Goal: Check status: Check status

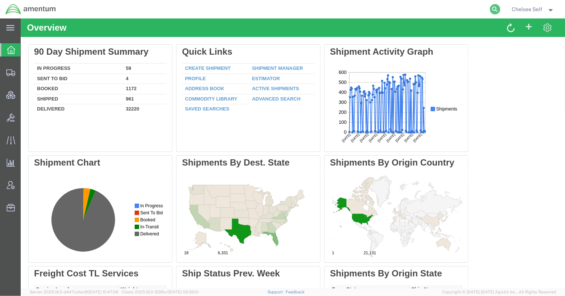
click at [493, 8] on icon at bounding box center [495, 9] width 10 height 10
click at [428, 11] on input "search" at bounding box center [377, 9] width 225 height 18
paste input "56720244"
type input "56720244"
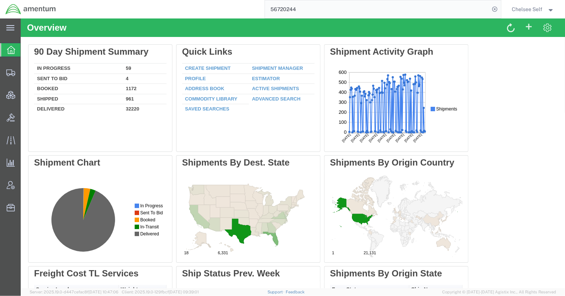
click at [351, 10] on input "56720244" at bounding box center [377, 9] width 225 height 18
click at [495, 9] on icon at bounding box center [495, 9] width 10 height 10
click at [494, 10] on icon at bounding box center [495, 9] width 10 height 10
click at [419, 7] on input "search" at bounding box center [377, 9] width 225 height 18
paste input "56720244"
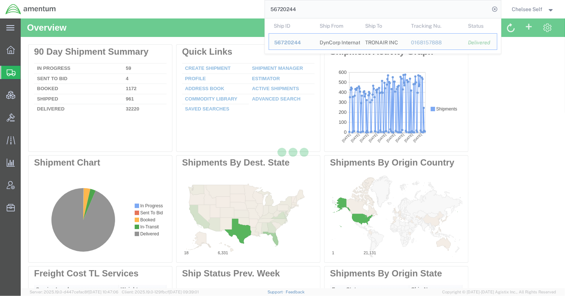
click at [297, 42] on div at bounding box center [293, 153] width 544 height 270
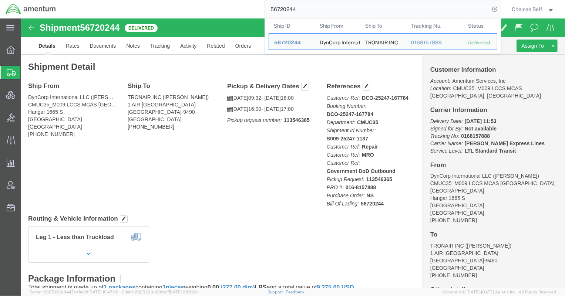
drag, startPoint x: 325, startPoint y: 12, endPoint x: 200, endPoint y: 3, distance: 125.7
click at [200, 3] on div "56720244 Ship ID Ship From Ship To Tracking Nu. Status Ship ID 56720244 Ship Fr…" at bounding box center [280, 9] width 439 height 18
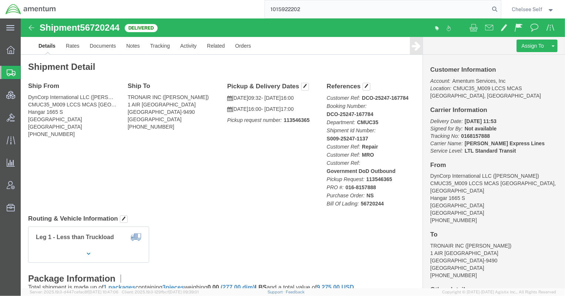
type input "1015922202"
